Goal: Information Seeking & Learning: Understand process/instructions

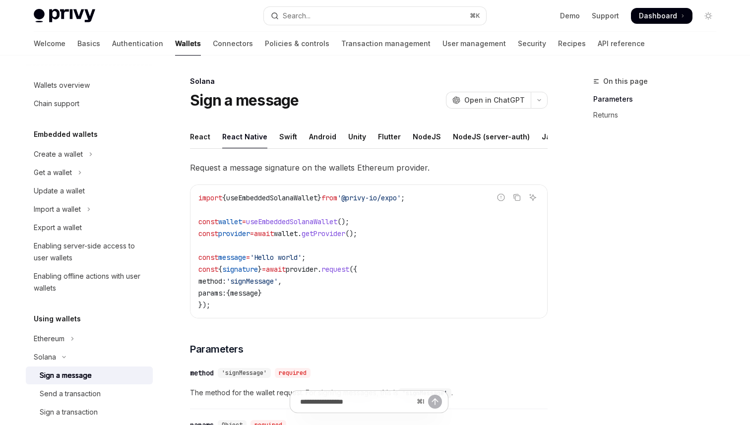
click at [350, 100] on div "Sign a message OpenAI Open in ChatGPT" at bounding box center [369, 100] width 358 height 18
click at [359, 99] on div "Sign a message OpenAI Open in ChatGPT" at bounding box center [369, 100] width 358 height 18
click at [243, 257] on span "message" at bounding box center [232, 257] width 28 height 9
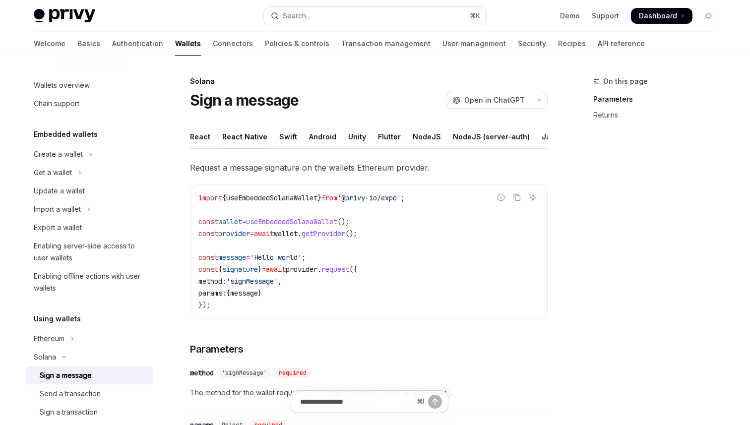
click at [243, 257] on span "message" at bounding box center [232, 257] width 28 height 9
click at [252, 265] on span "signature" at bounding box center [240, 269] width 36 height 9
click at [349, 270] on span "request" at bounding box center [336, 269] width 28 height 9
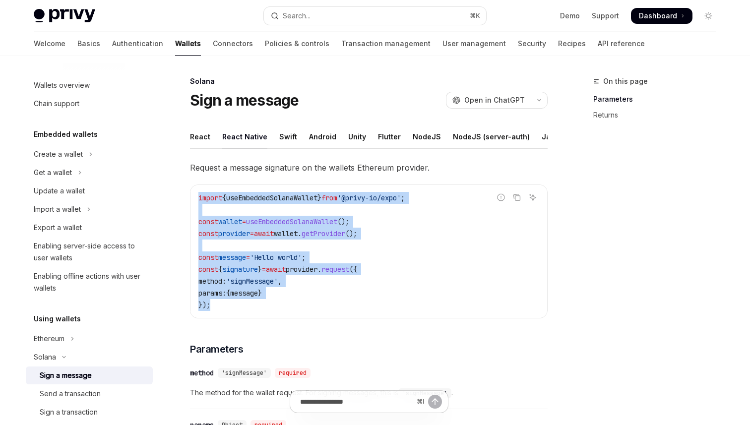
drag, startPoint x: 226, startPoint y: 308, endPoint x: 195, endPoint y: 202, distance: 110.7
click at [195, 203] on div "import { useEmbeddedSolanaWallet } from '@privy-io/expo' ; const wallet = useEm…" at bounding box center [369, 251] width 357 height 133
copy code "import { useEmbeddedSolanaWallet } from '@privy-io/expo' ; const wallet = useEm…"
click at [258, 295] on span "message" at bounding box center [244, 293] width 28 height 9
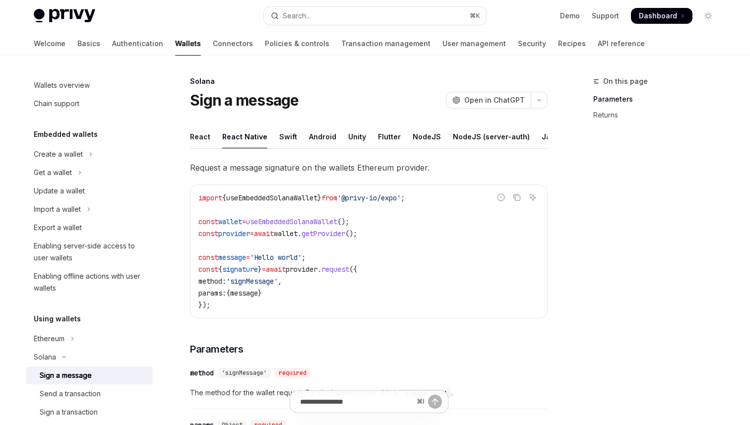
click at [253, 305] on code "import { useEmbeddedSolanaWallet } from '@privy-io/expo' ; const wallet = useEm…" at bounding box center [368, 251] width 341 height 119
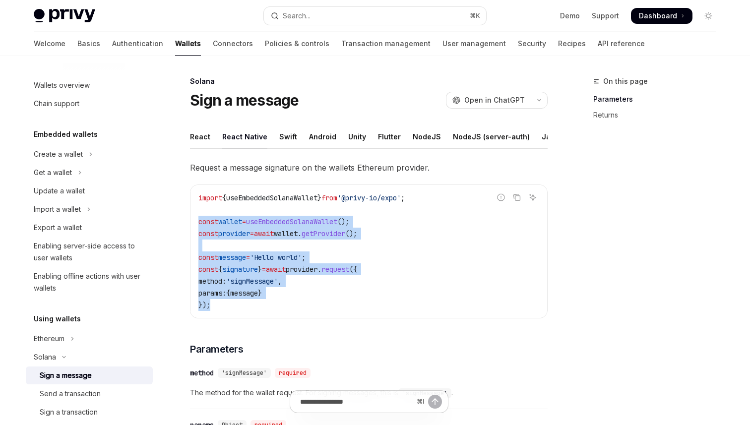
drag, startPoint x: 253, startPoint y: 308, endPoint x: 197, endPoint y: 219, distance: 105.0
click at [197, 220] on div "import { useEmbeddedSolanaWallet } from '@privy-io/expo' ; const wallet = useEm…" at bounding box center [369, 251] width 357 height 133
copy code "const wallet = useEmbeddedSolanaWallet (); const provider = await wallet . getP…"
click at [397, 234] on code "import { useEmbeddedSolanaWallet } from '@privy-io/expo' ; const wallet = useEm…" at bounding box center [368, 251] width 341 height 119
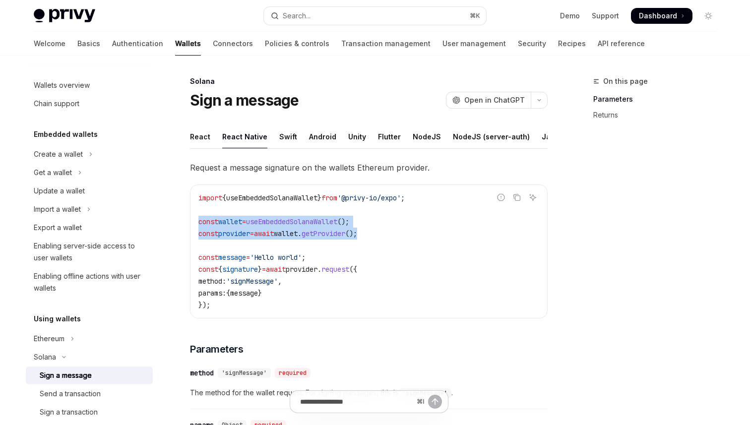
drag, startPoint x: 397, startPoint y: 234, endPoint x: 198, endPoint y: 222, distance: 199.4
click at [198, 222] on div "import { useEmbeddedSolanaWallet } from '@privy-io/expo' ; const wallet = useEm…" at bounding box center [369, 251] width 357 height 133
copy code "const wallet = useEmbeddedSolanaWallet (); const provider = await wallet . getP…"
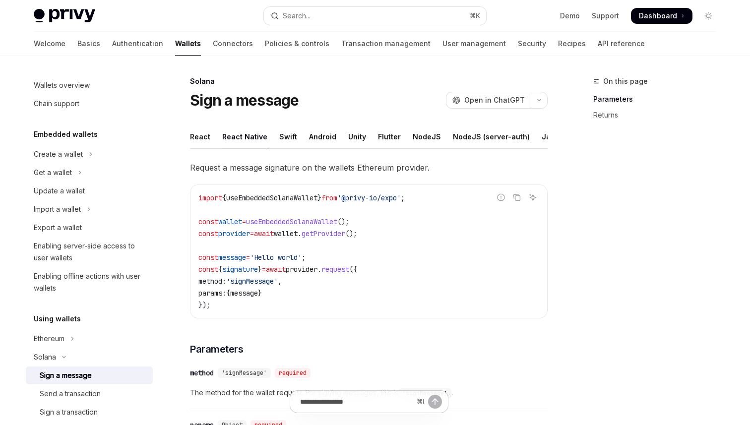
click at [317, 194] on span "useEmbeddedSolanaWallet" at bounding box center [271, 198] width 91 height 9
copy code "import { useEmbeddedSolanaWallet } from '@privy-io/expo' ;"
click at [298, 233] on span "wallet" at bounding box center [286, 233] width 24 height 9
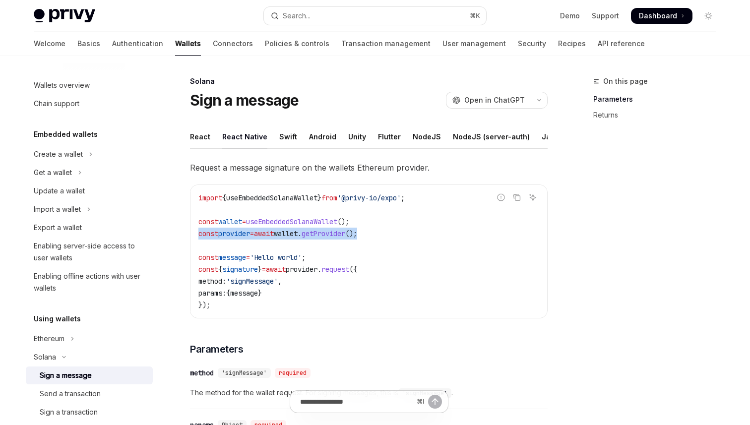
drag, startPoint x: 388, startPoint y: 234, endPoint x: 197, endPoint y: 233, distance: 191.1
click at [197, 233] on div "import { useEmbeddedSolanaWallet } from '@privy-io/expo' ; const wallet = useEm…" at bounding box center [369, 251] width 357 height 133
copy span "const provider = await wallet . getProvider ();"
click at [471, 105] on span "Open in ChatGPT" at bounding box center [494, 100] width 61 height 10
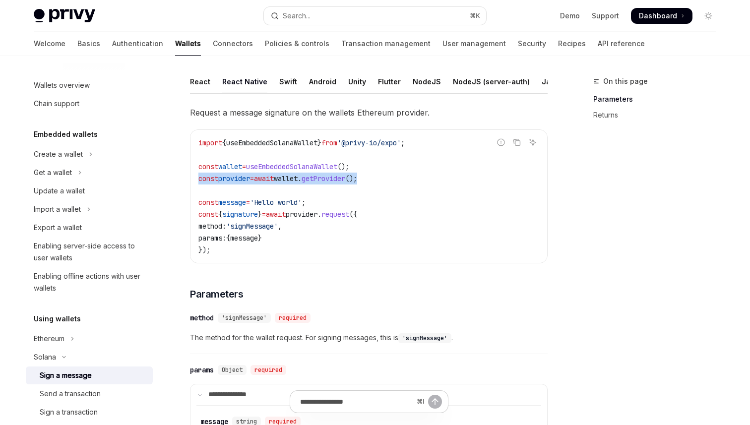
scroll to position [56, 0]
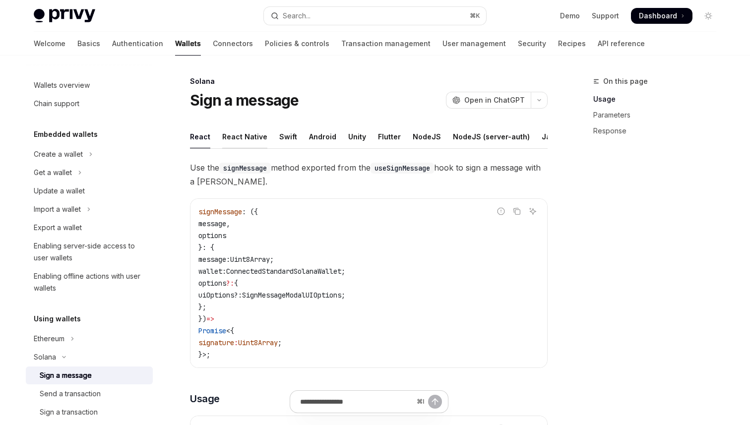
click at [249, 137] on div "React Native" at bounding box center [244, 136] width 45 height 23
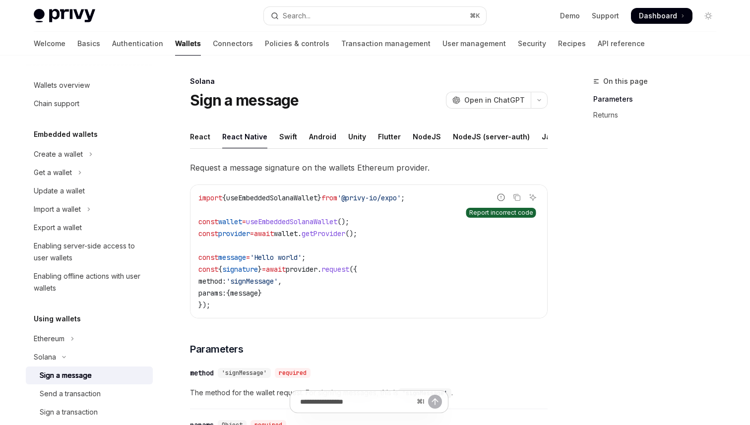
click at [499, 198] on icon "Report incorrect code" at bounding box center [501, 198] width 8 height 8
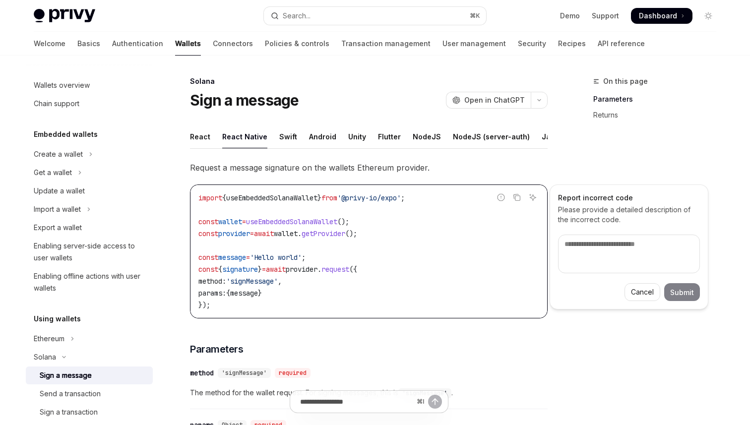
click at [589, 251] on textarea at bounding box center [629, 254] width 142 height 39
type textarea "*"
type textarea "**"
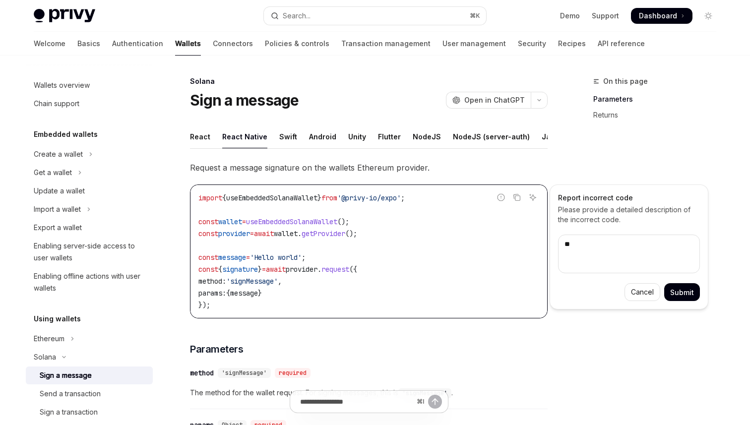
type textarea "*"
type textarea "***"
type textarea "*"
type textarea "****"
type textarea "*"
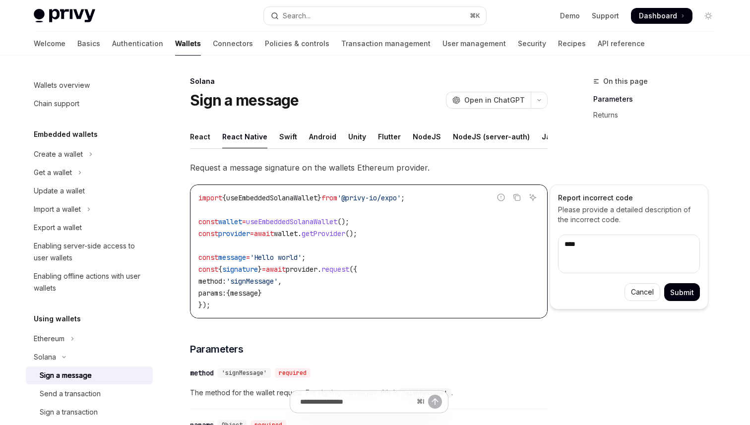
type textarea "*****"
type textarea "*"
type textarea "******"
type textarea "*"
type textarea "********"
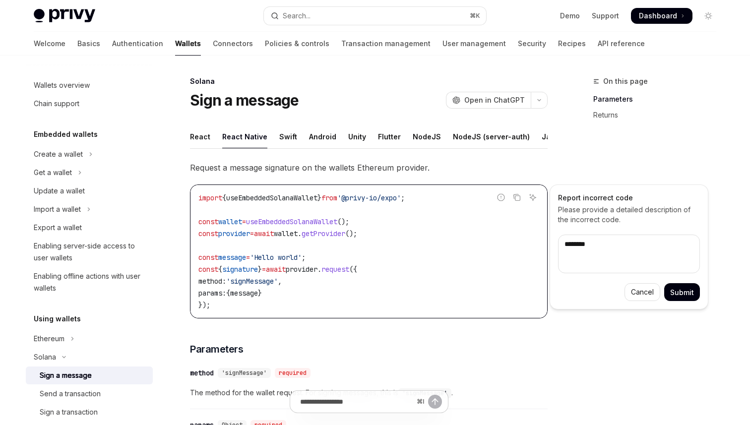
type textarea "*"
type textarea "*********"
type textarea "*"
type textarea "**********"
type textarea "*"
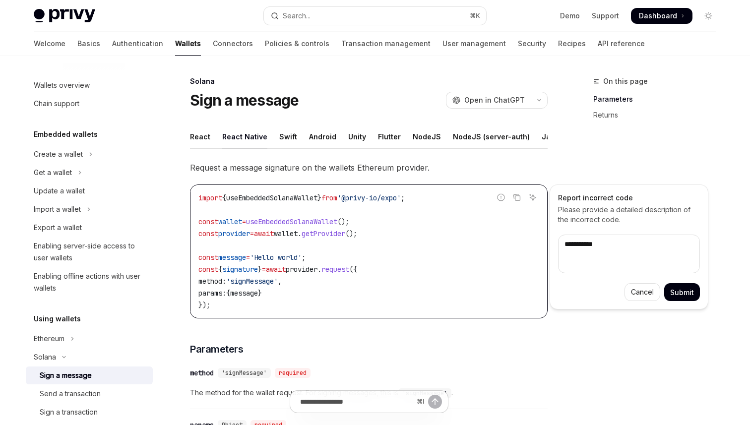
type textarea "**********"
click at [600, 243] on textarea "**********" at bounding box center [629, 254] width 142 height 39
paste textarea "**********"
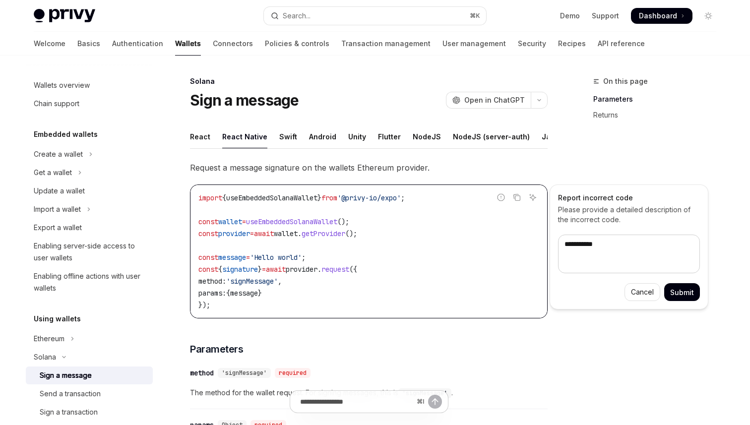
type textarea "*"
type textarea "**********"
click at [679, 291] on span "Submit" at bounding box center [682, 292] width 24 height 8
type textarea "*"
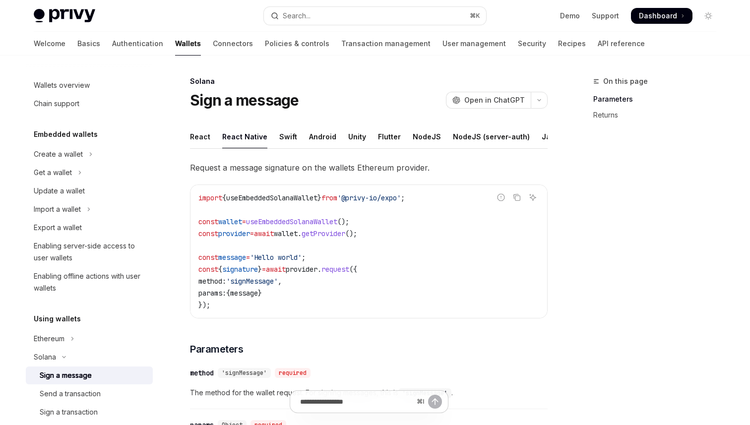
click at [373, 87] on div "Solana Sign a message OpenAI Open in ChatGPT" at bounding box center [369, 92] width 358 height 33
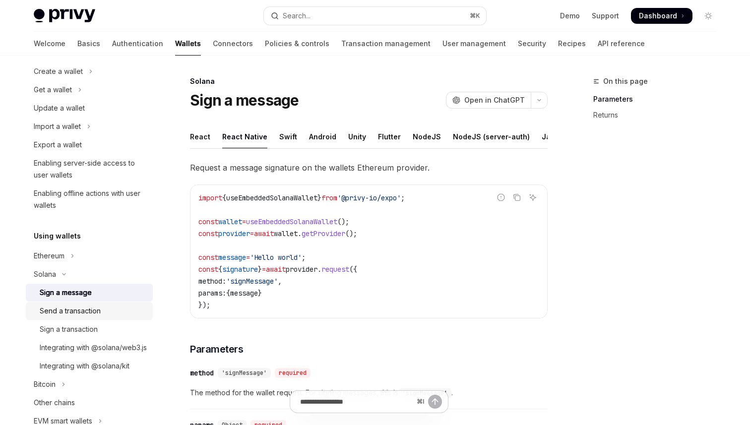
scroll to position [82, 0]
click at [357, 173] on span "Request a message signature on the wallets Ethereum provider." at bounding box center [369, 168] width 358 height 14
click at [294, 164] on span "Request a message signature on the wallets Ethereum provider." at bounding box center [369, 168] width 358 height 14
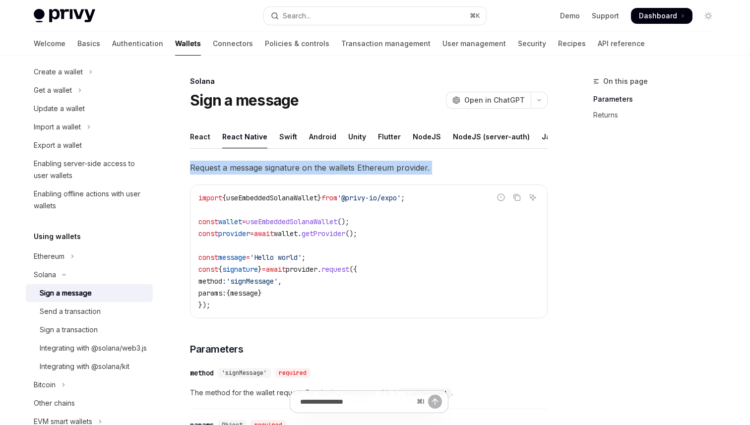
click at [294, 164] on span "Request a message signature on the wallets Ethereum provider." at bounding box center [369, 168] width 358 height 14
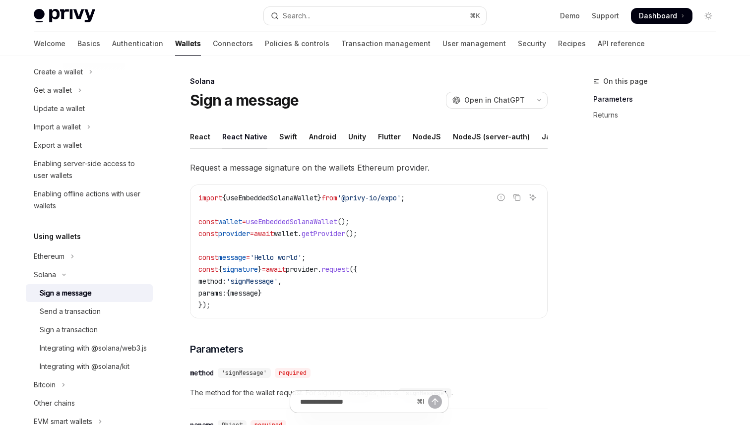
click at [295, 164] on span "Request a message signature on the wallets Ethereum provider." at bounding box center [369, 168] width 358 height 14
click at [296, 170] on span "Request a message signature on the wallets Ethereum provider." at bounding box center [369, 168] width 358 height 14
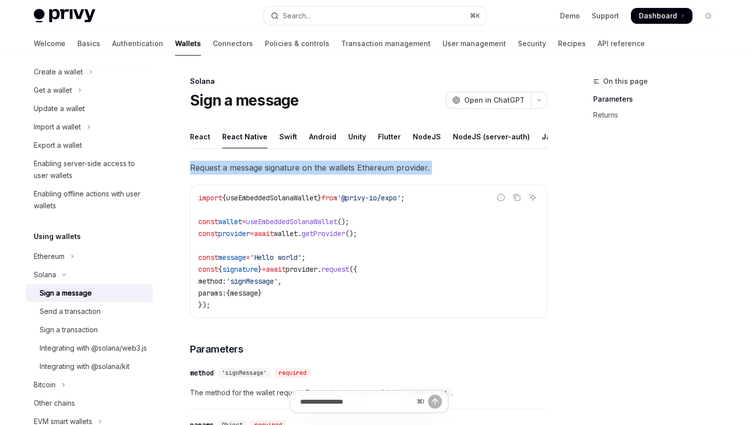
click at [296, 170] on span "Request a message signature on the wallets Ethereum provider." at bounding box center [369, 168] width 358 height 14
click at [306, 170] on span "Request a message signature on the wallets Ethereum provider." at bounding box center [369, 168] width 358 height 14
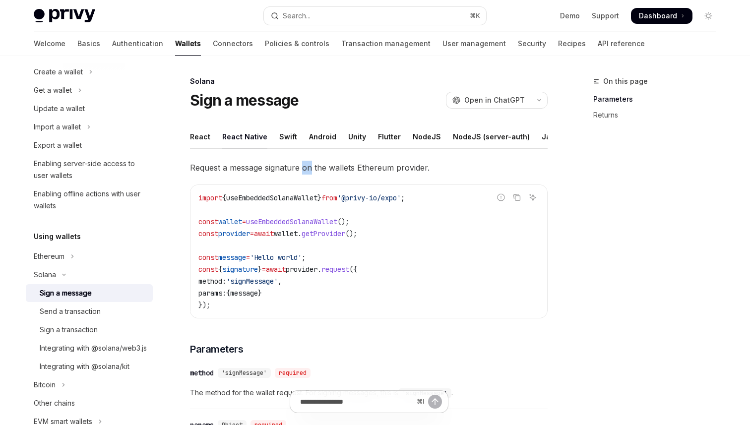
click at [306, 170] on span "Request a message signature on the wallets Ethereum provider." at bounding box center [369, 168] width 358 height 14
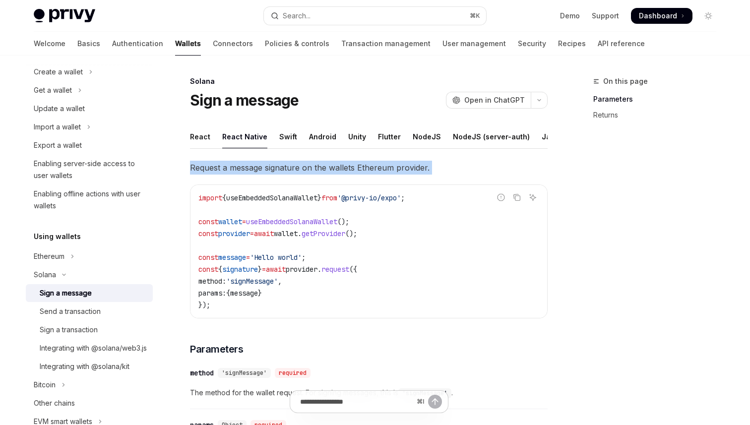
click at [306, 170] on span "Request a message signature on the wallets Ethereum provider." at bounding box center [369, 168] width 358 height 14
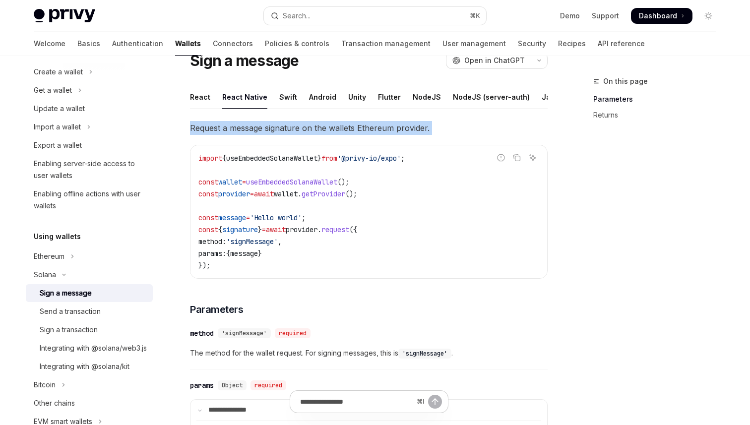
scroll to position [42, 0]
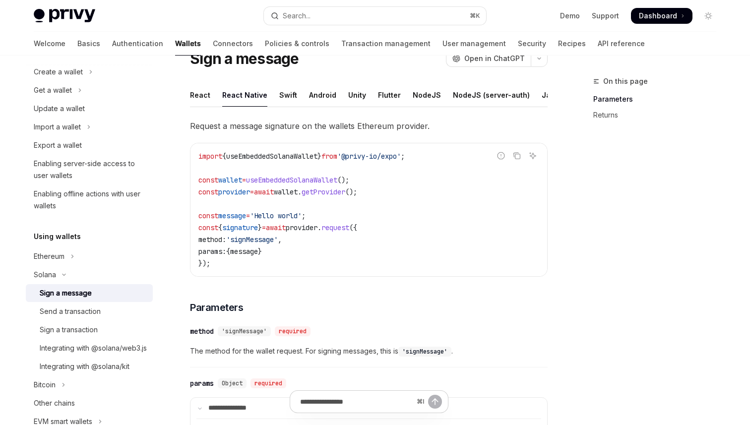
click at [272, 236] on span "'signMessage'" at bounding box center [252, 239] width 52 height 9
click at [258, 253] on span "message" at bounding box center [244, 251] width 28 height 9
click at [261, 272] on div "import { useEmbeddedSolanaWallet } from '@privy-io/expo' ; const wallet = useEm…" at bounding box center [369, 209] width 357 height 133
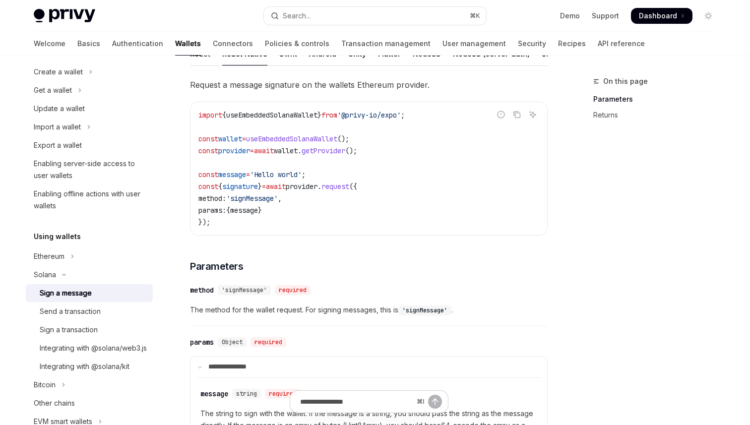
scroll to position [82, 0]
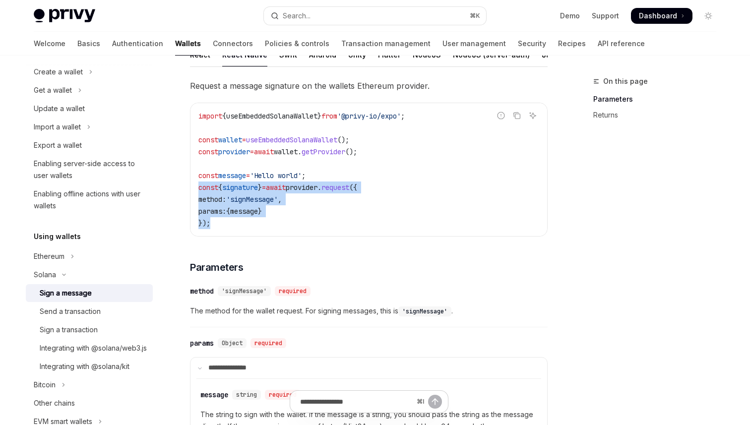
drag, startPoint x: 233, startPoint y: 224, endPoint x: 196, endPoint y: 192, distance: 48.9
click at [196, 192] on div "import { useEmbeddedSolanaWallet } from '@privy-io/expo' ; const wallet = useEm…" at bounding box center [369, 169] width 357 height 133
copy code "const { signature } = await provider . request ({ method: 'signMessage' , param…"
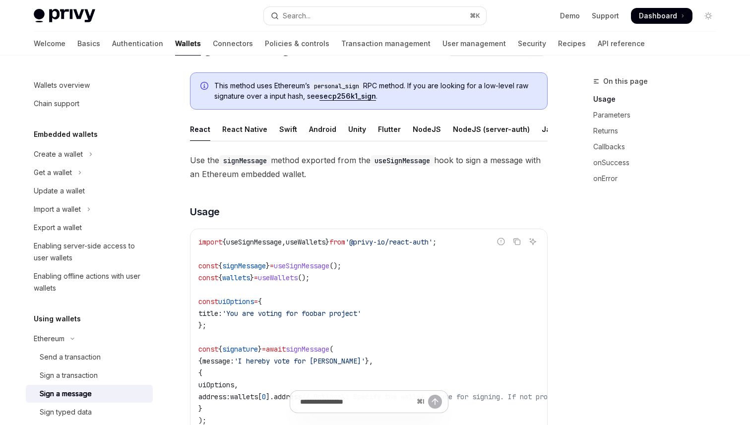
scroll to position [51, 0]
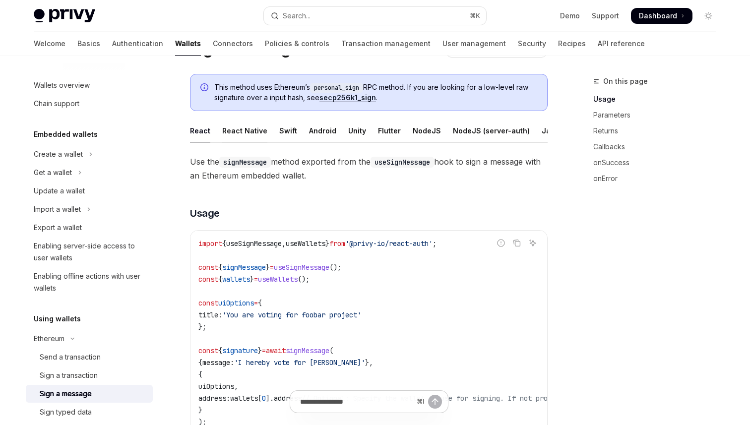
click at [248, 135] on div "React Native" at bounding box center [244, 130] width 45 height 23
type textarea "*"
